Goal: Information Seeking & Learning: Learn about a topic

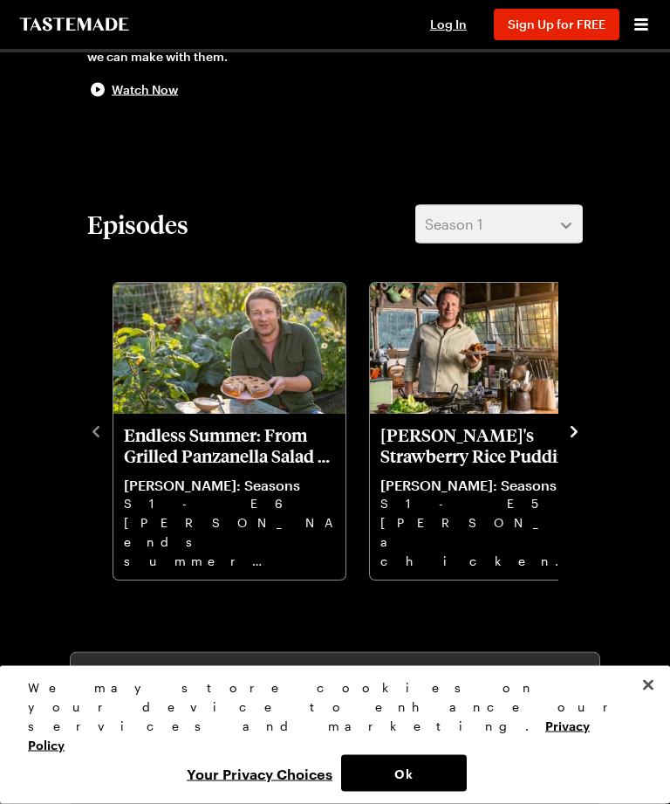
scroll to position [510, 0]
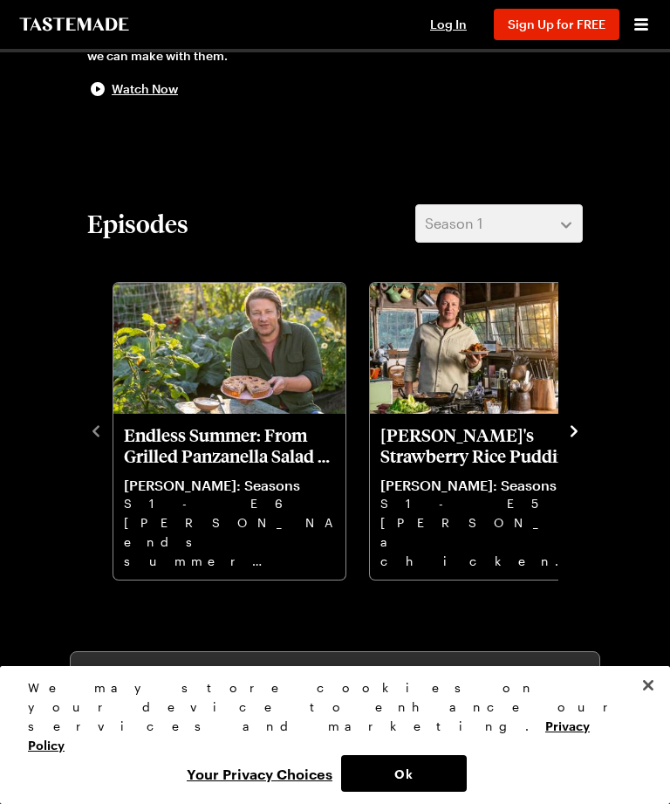
click at [578, 436] on icon "navigate to next item" at bounding box center [574, 431] width 17 height 17
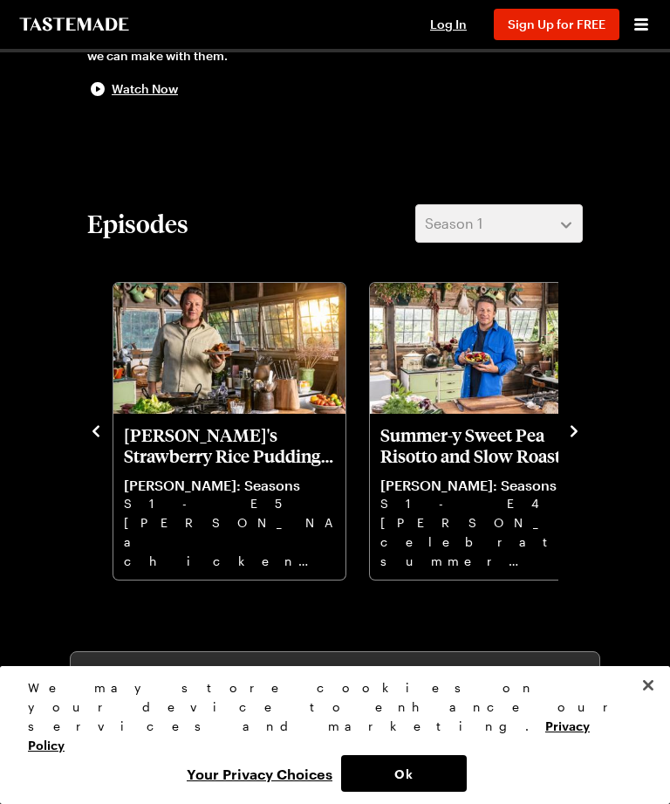
click at [582, 433] on icon "navigate to next item" at bounding box center [574, 431] width 17 height 17
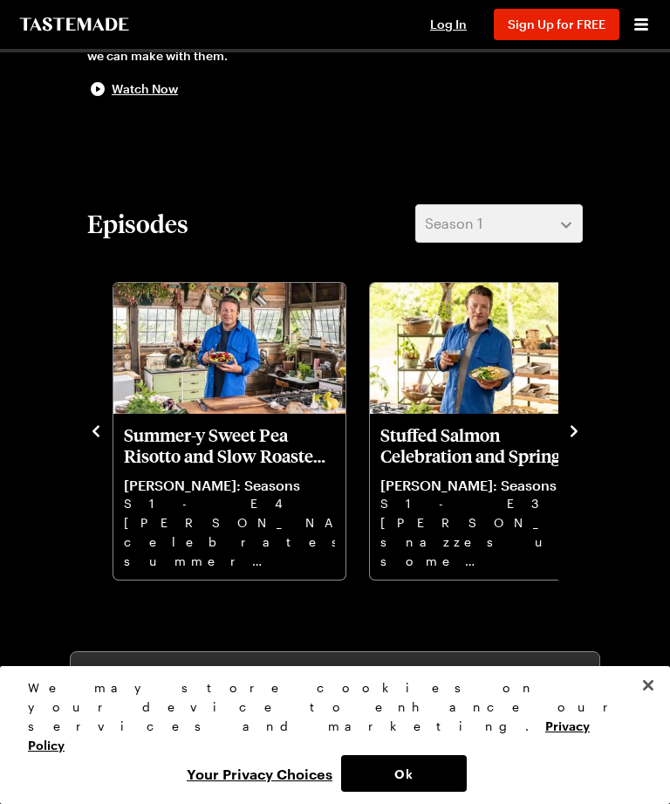
click at [581, 436] on icon "navigate to next item" at bounding box center [574, 431] width 17 height 17
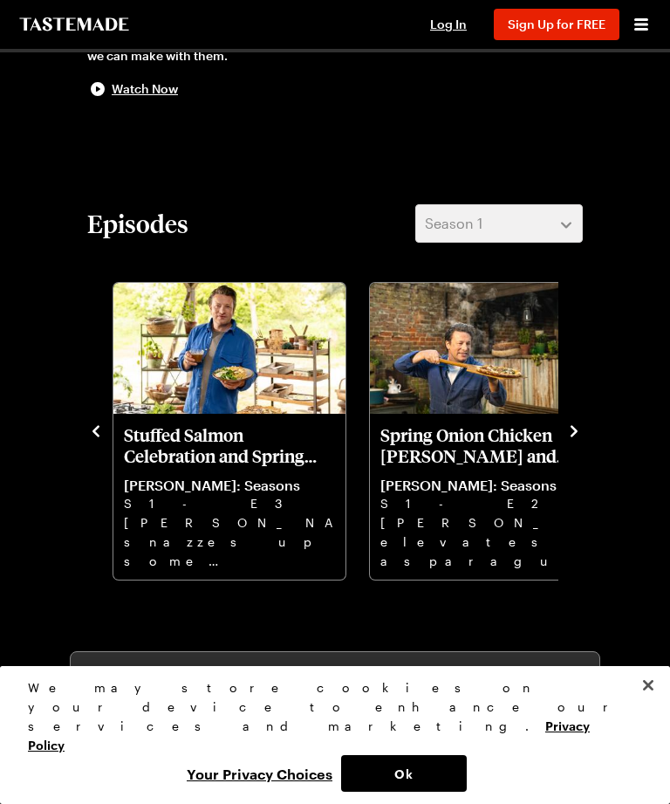
click at [579, 439] on icon "navigate to next item" at bounding box center [574, 431] width 17 height 17
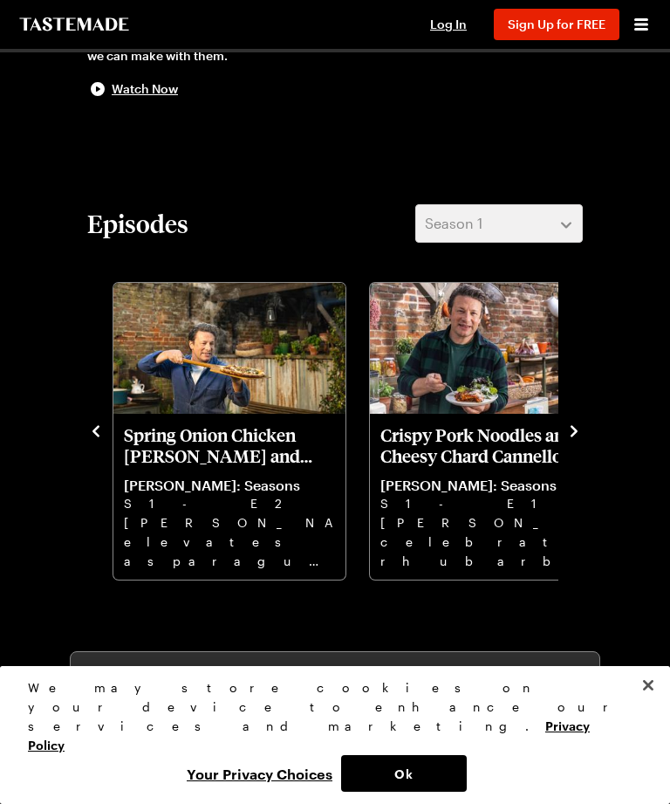
click at [574, 437] on icon "navigate to next item" at bounding box center [574, 431] width 17 height 17
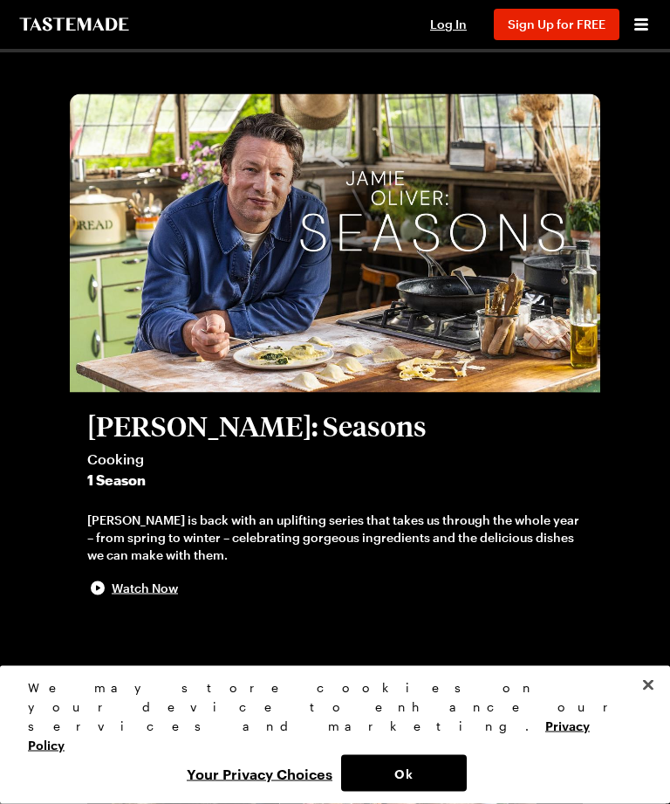
scroll to position [0, 0]
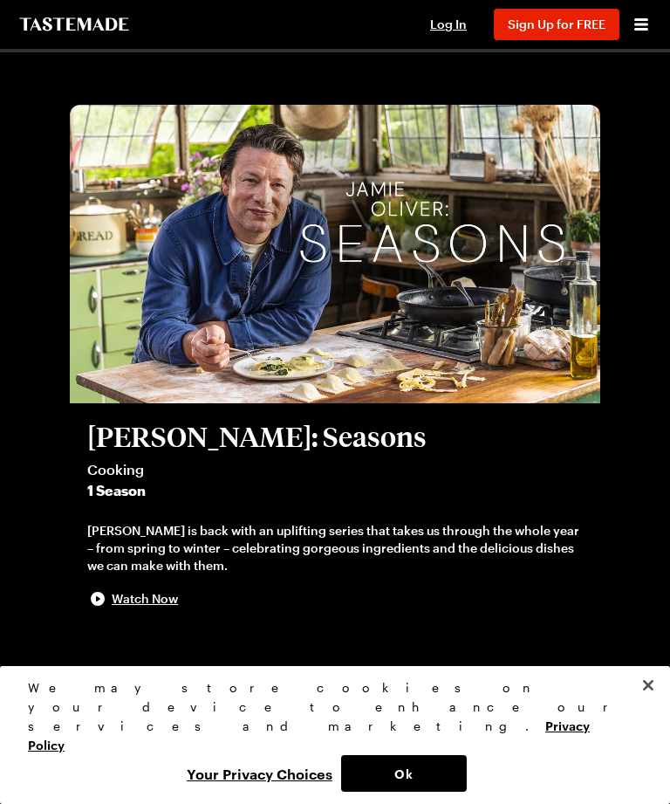
click at [643, 24] on icon "Open menu" at bounding box center [642, 24] width 14 height 12
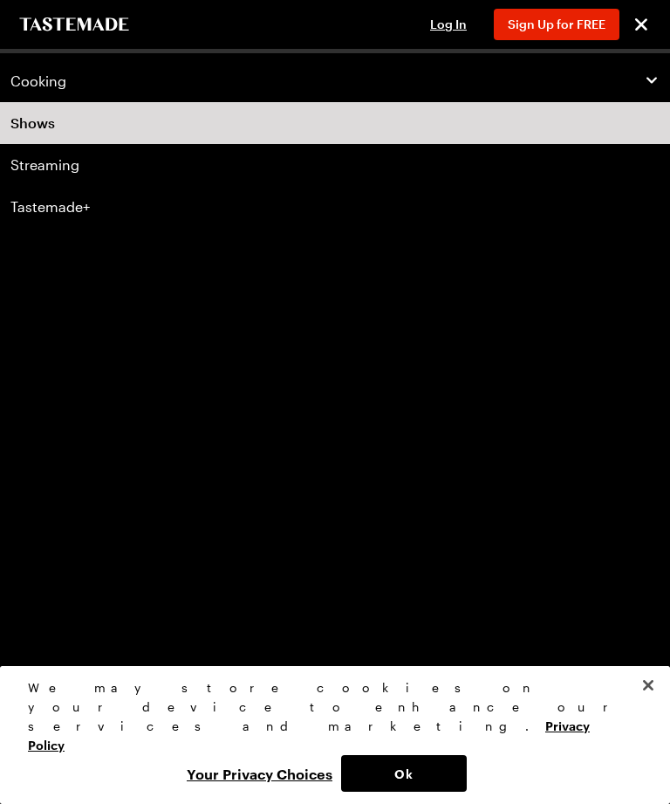
click at [475, 215] on link "Tastemade+" at bounding box center [335, 207] width 670 height 42
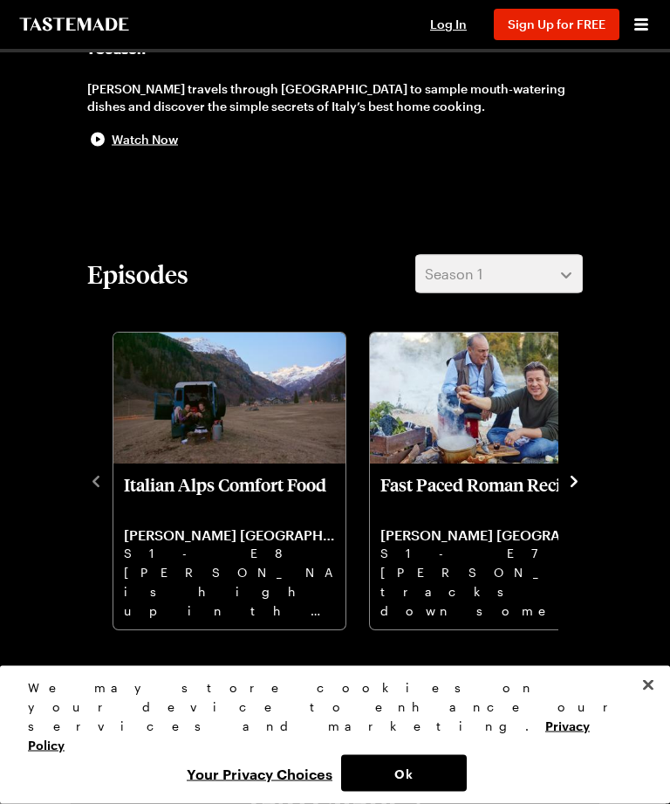
scroll to position [474, 0]
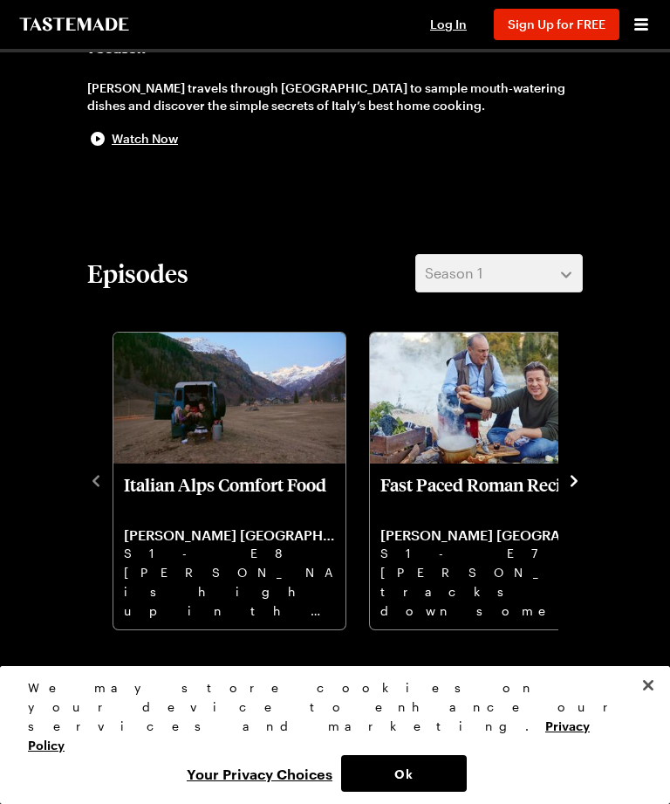
click at [578, 472] on icon "navigate to next item" at bounding box center [574, 480] width 17 height 17
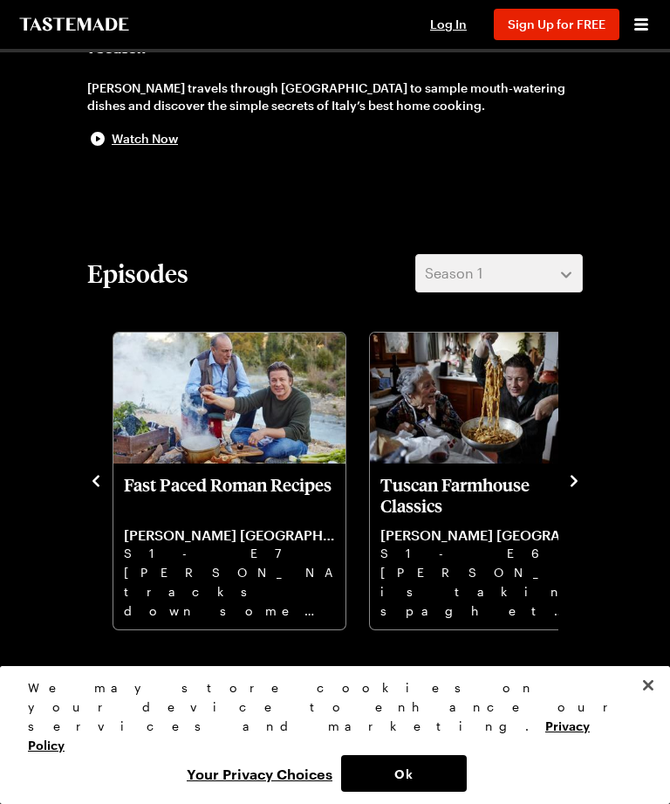
click at [581, 472] on icon "navigate to next item" at bounding box center [574, 480] width 17 height 17
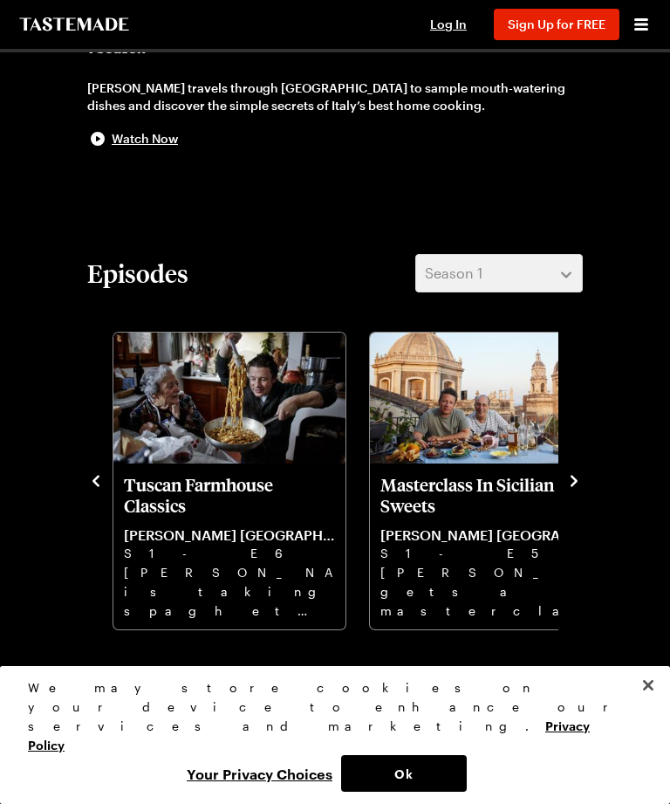
click at [579, 472] on icon "navigate to next item" at bounding box center [574, 480] width 17 height 17
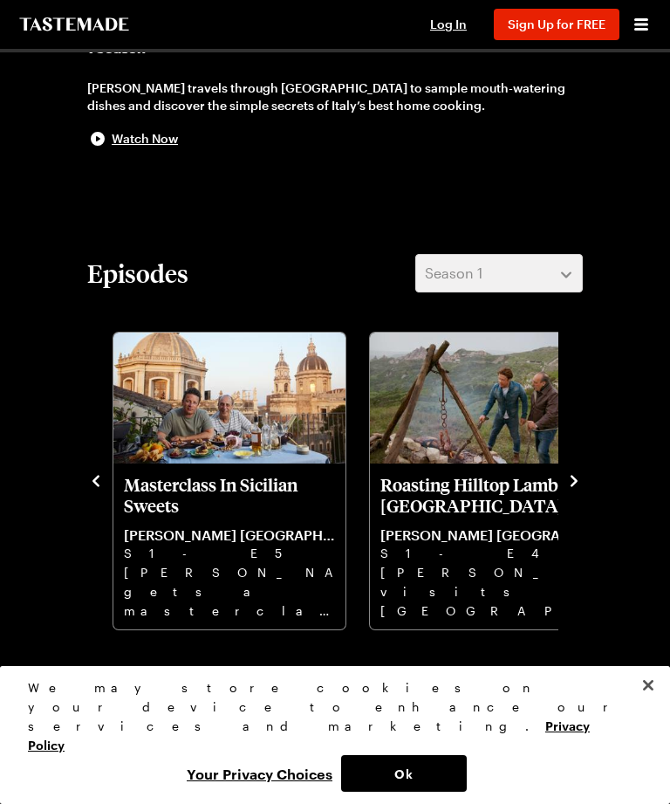
click at [579, 472] on icon "navigate to next item" at bounding box center [574, 480] width 17 height 17
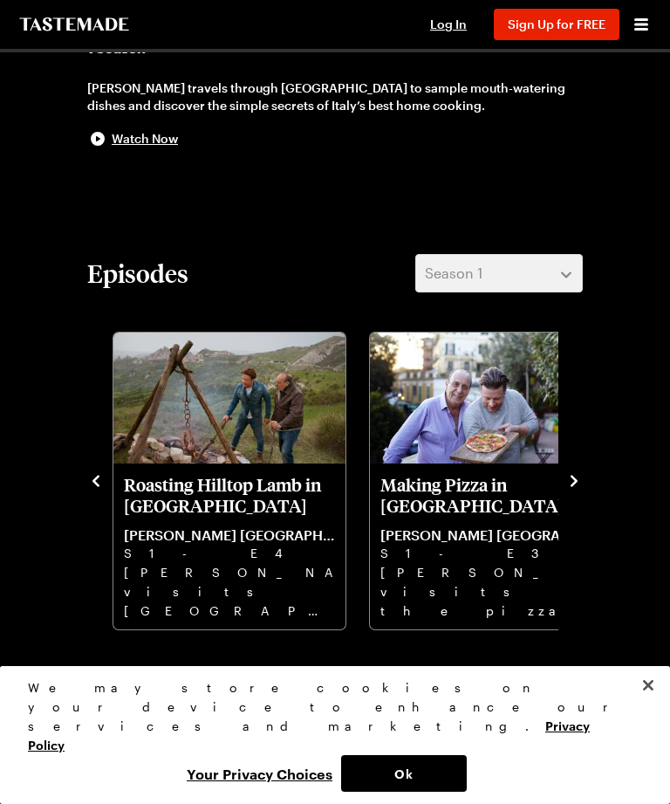
click at [579, 472] on icon "navigate to next item" at bounding box center [574, 480] width 17 height 17
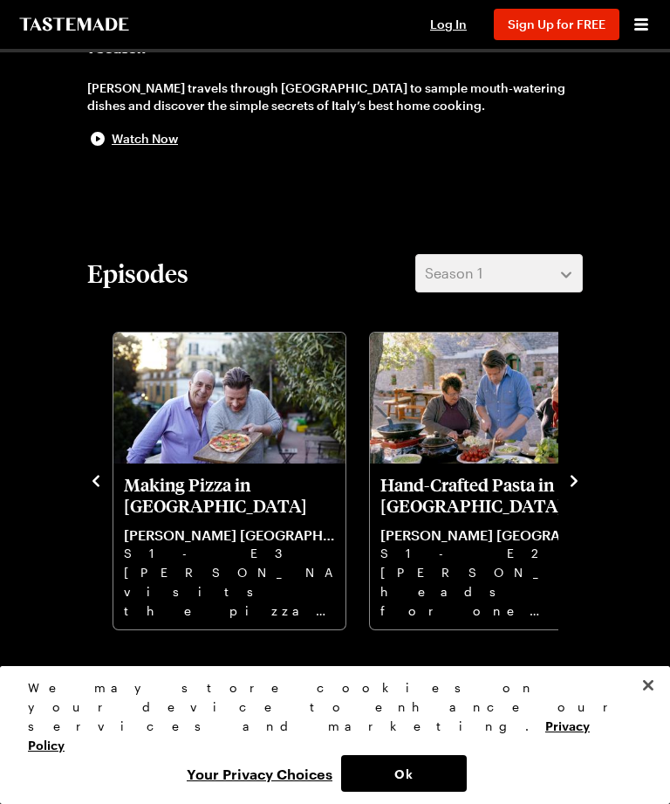
click at [581, 472] on icon "navigate to next item" at bounding box center [574, 480] width 17 height 17
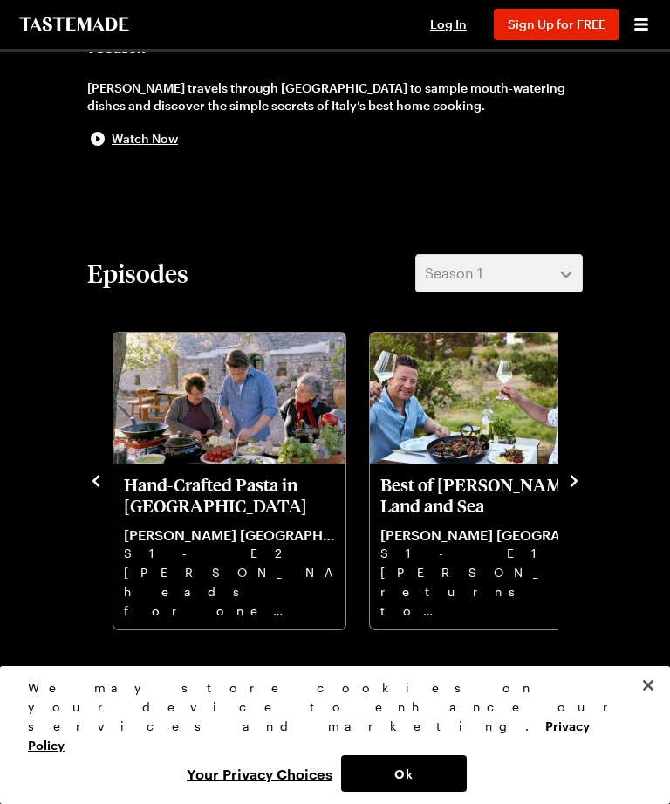
click at [581, 472] on icon "navigate to next item" at bounding box center [574, 480] width 17 height 17
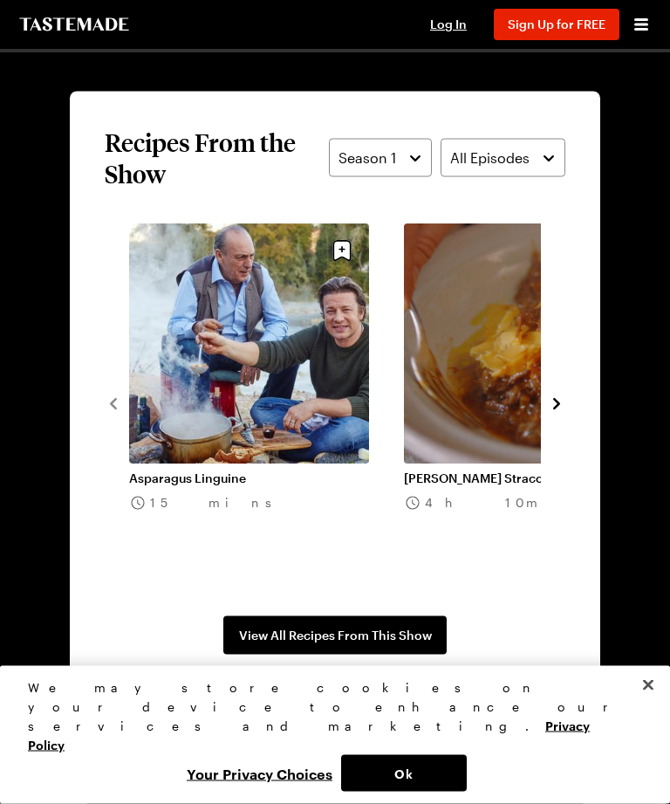
scroll to position [1540, 0]
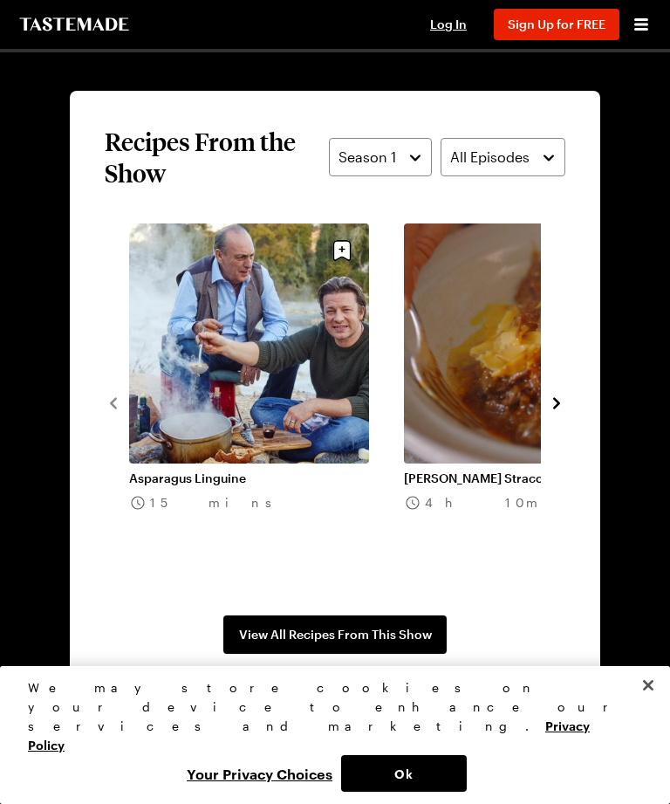
click at [423, 626] on span "View All Recipes From This Show" at bounding box center [335, 634] width 193 height 17
click at [546, 138] on button "All Episodes" at bounding box center [503, 157] width 125 height 38
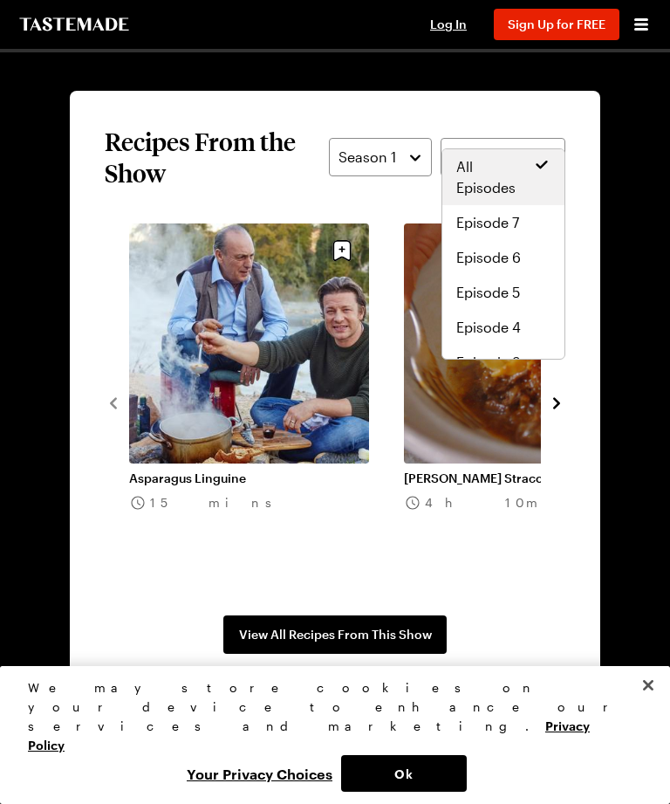
click at [563, 531] on div "Asparagus Linguine 15 mins Jamie Oliver's Stracotto 4h 10m Chocolate Cannoli 1h…" at bounding box center [335, 401] width 461 height 357
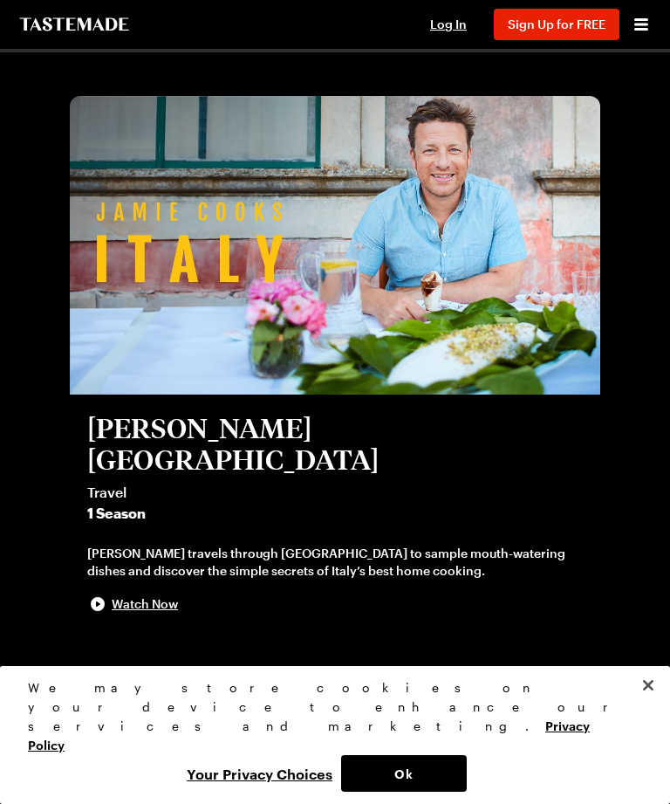
scroll to position [0, 0]
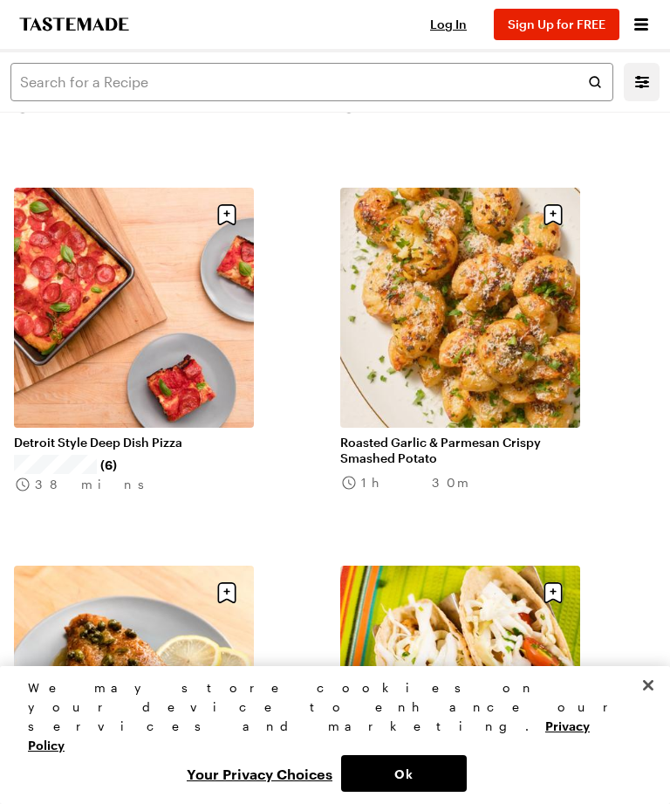
scroll to position [2394, 0]
